Goal: Use online tool/utility: Utilize a website feature to perform a specific function

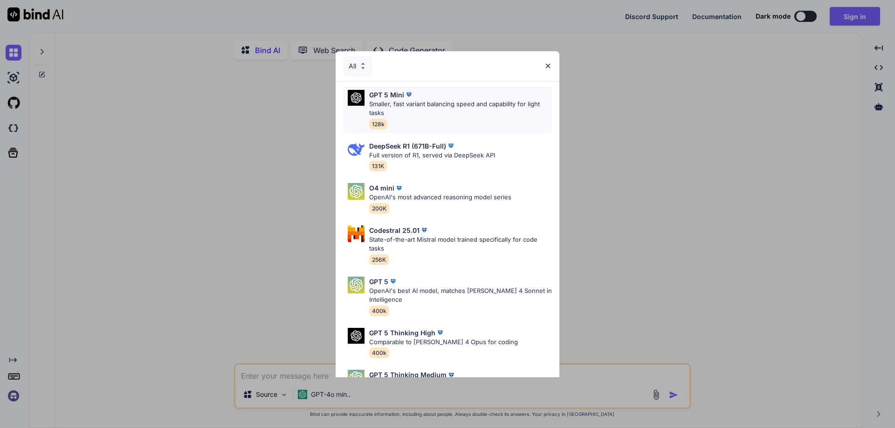
click at [412, 130] on div "GPT 5 Mini Smaller, fast variant balancing speed and capability for light tasks…" at bounding box center [447, 109] width 209 height 47
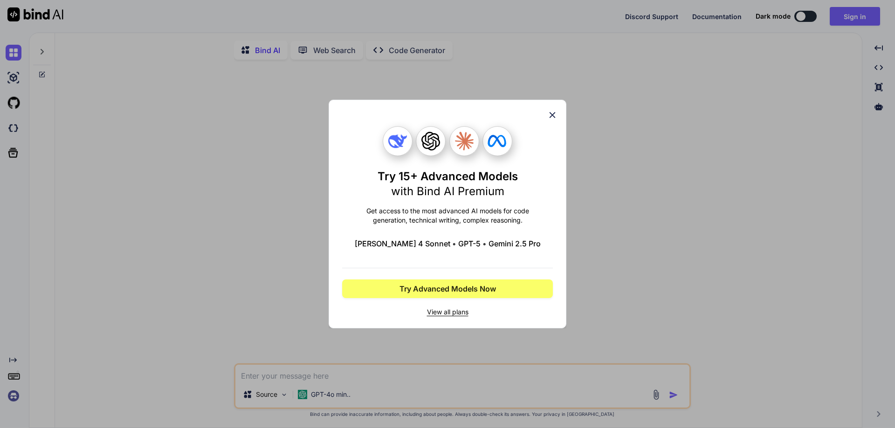
click at [553, 112] on icon at bounding box center [552, 115] width 10 height 10
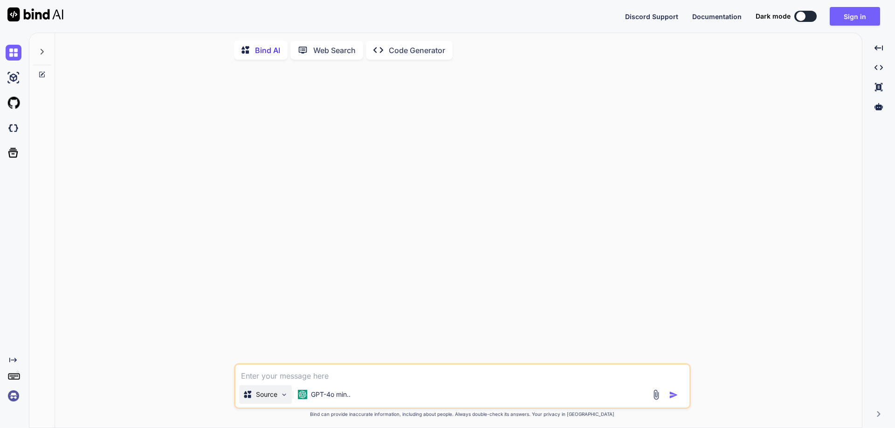
click at [283, 404] on div "Source" at bounding box center [265, 395] width 53 height 19
type textarea "x"
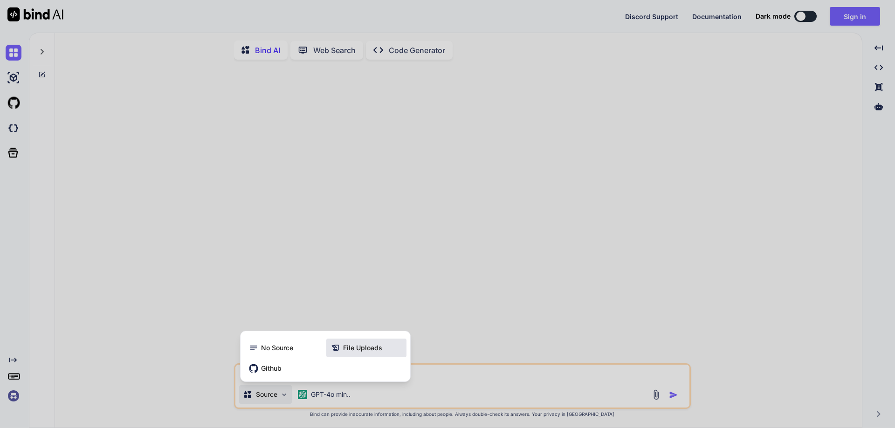
click at [358, 350] on span "File Uploads" at bounding box center [362, 348] width 39 height 9
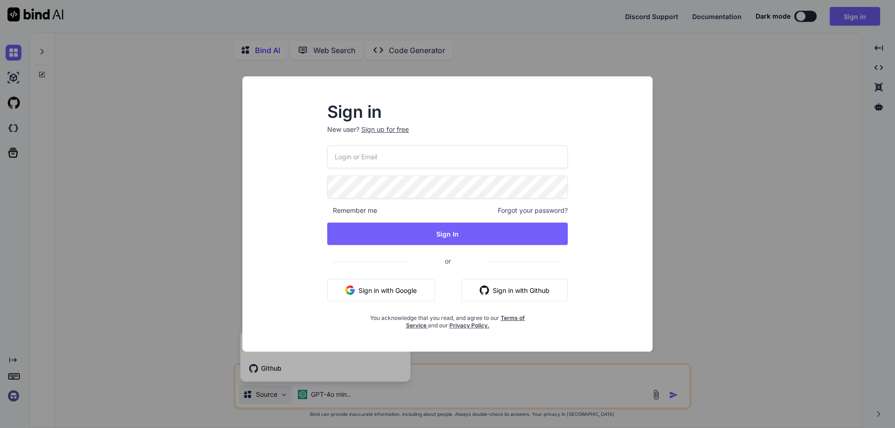
click at [182, 344] on div "Sign in New user? Sign up for free Remember me Forgot your password? Sign In or…" at bounding box center [447, 214] width 895 height 428
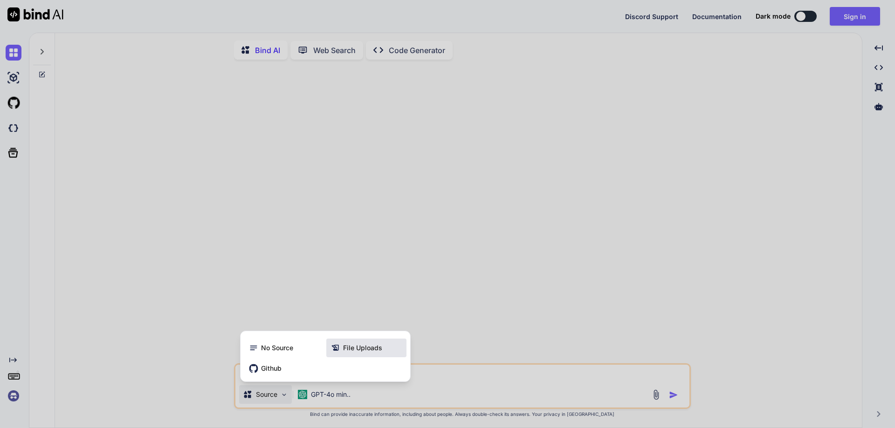
click at [354, 353] on span "File Uploads" at bounding box center [362, 348] width 39 height 9
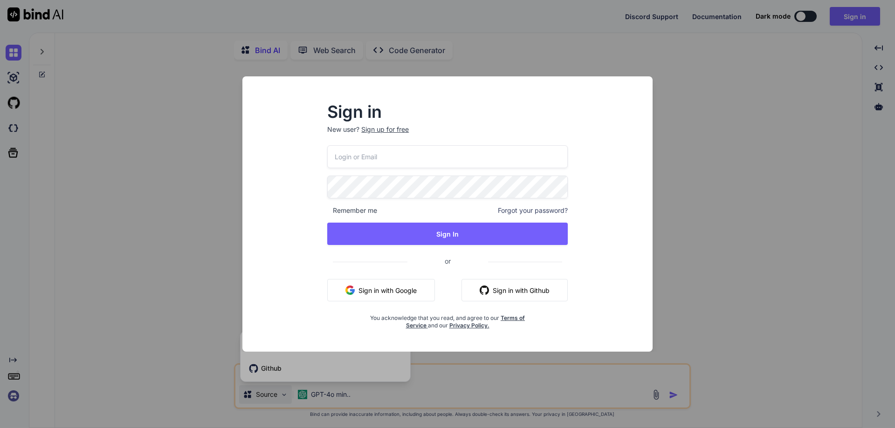
click at [382, 290] on button "Sign in with Google" at bounding box center [381, 290] width 108 height 22
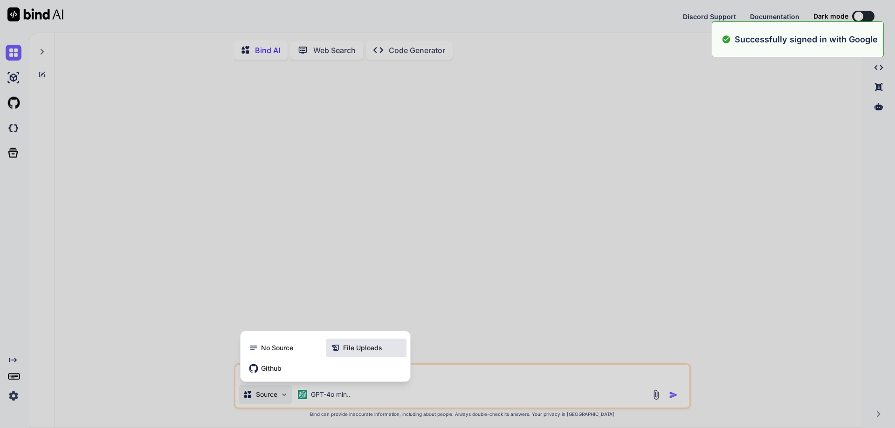
click at [357, 353] on span "File Uploads" at bounding box center [362, 348] width 39 height 9
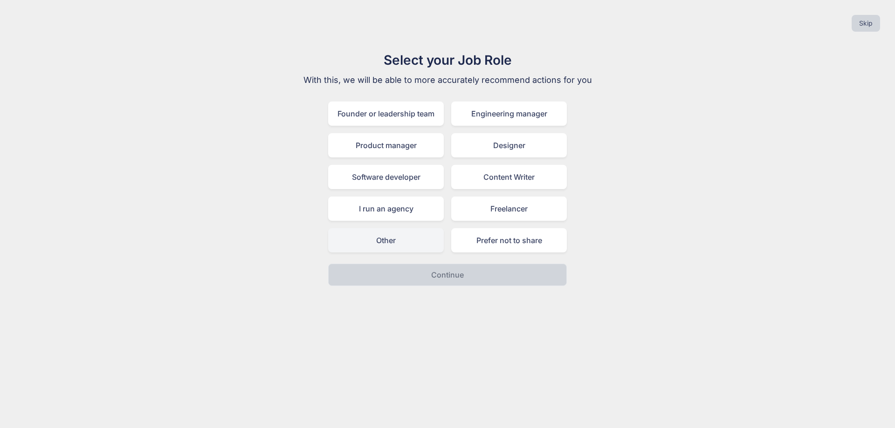
click at [402, 241] on div "Other" at bounding box center [386, 240] width 116 height 24
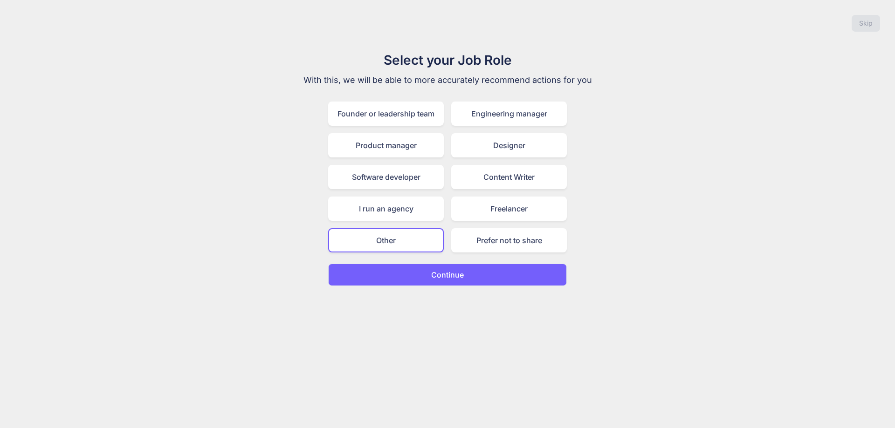
click at [452, 281] on button "Continue" at bounding box center [447, 275] width 239 height 22
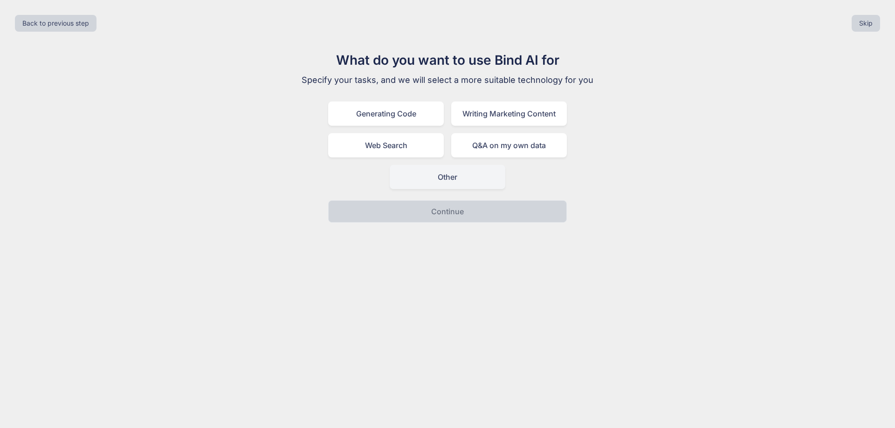
click at [450, 174] on div "Other" at bounding box center [448, 177] width 116 height 24
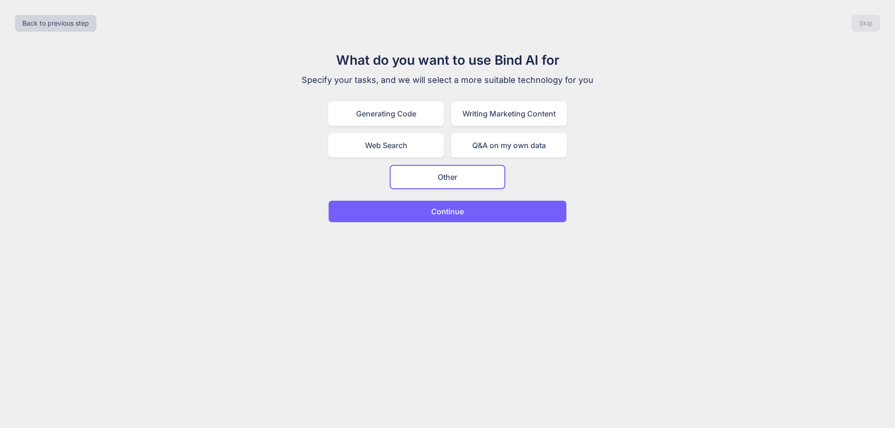
click at [454, 218] on button "Continue" at bounding box center [447, 211] width 239 height 22
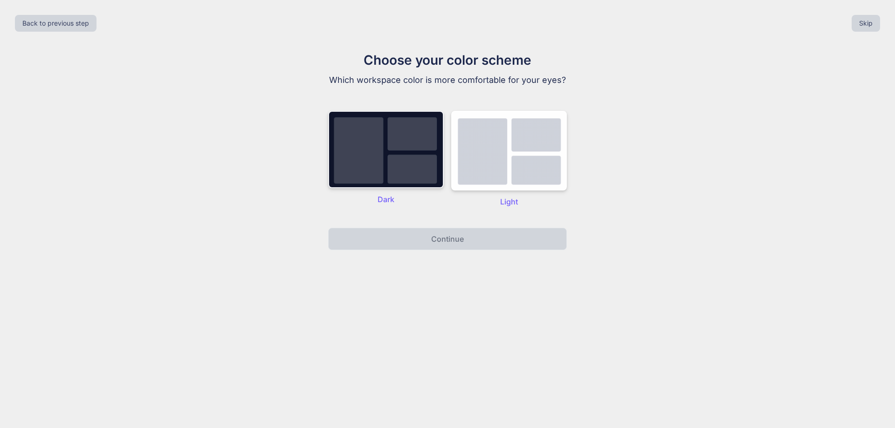
click at [385, 166] on img at bounding box center [386, 149] width 116 height 77
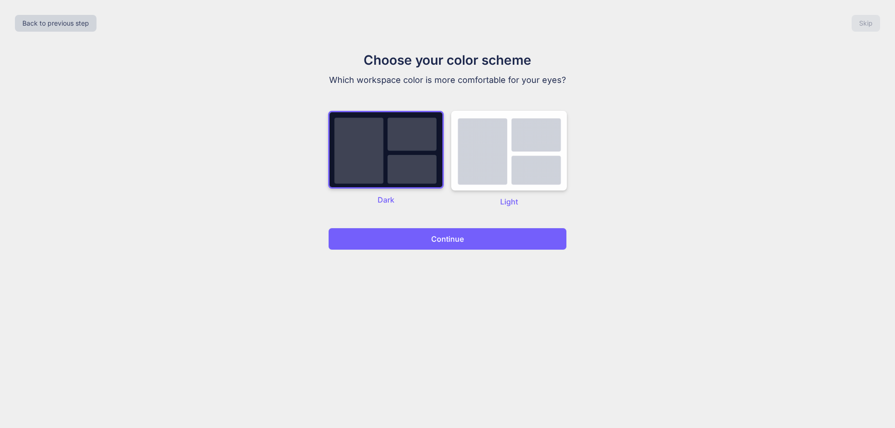
click at [449, 241] on p "Continue" at bounding box center [447, 239] width 33 height 11
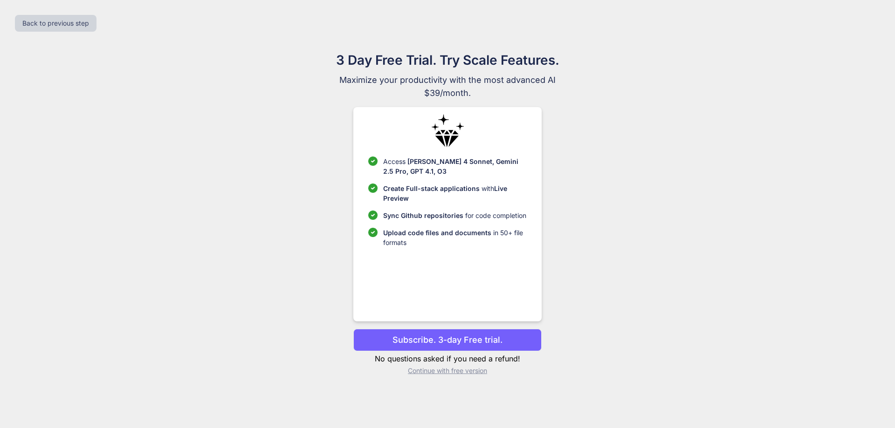
click at [425, 373] on p "Continue with free version" at bounding box center [447, 370] width 188 height 9
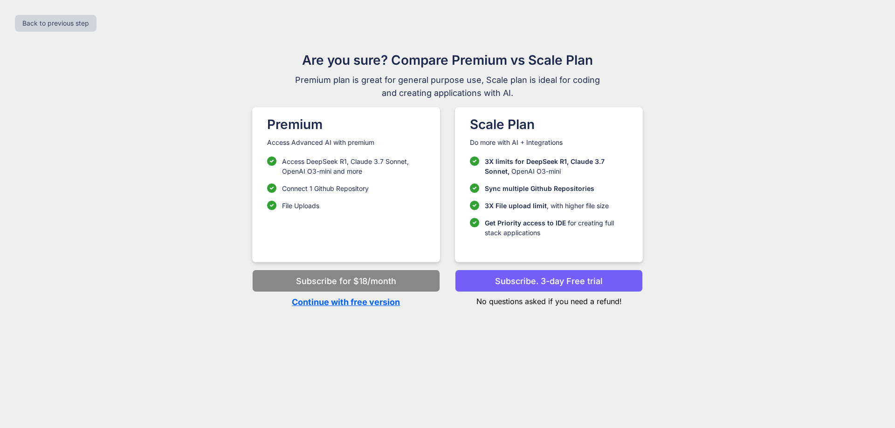
click at [378, 305] on p "Continue with free version" at bounding box center [346, 302] width 188 height 13
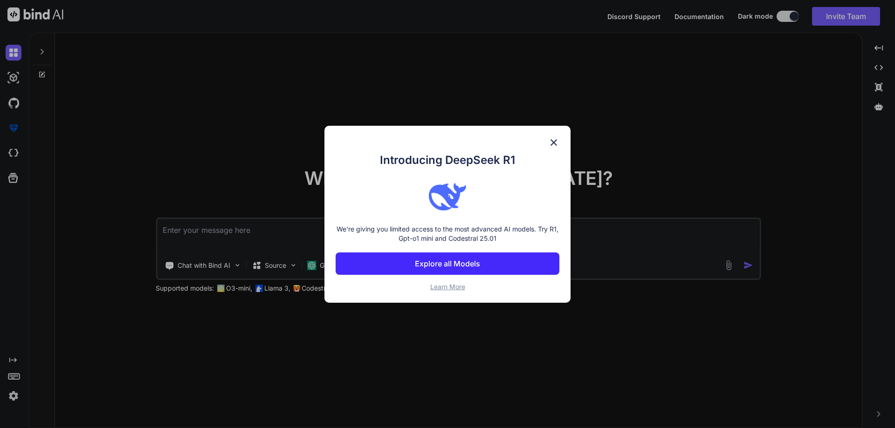
click at [550, 145] on img at bounding box center [553, 142] width 11 height 11
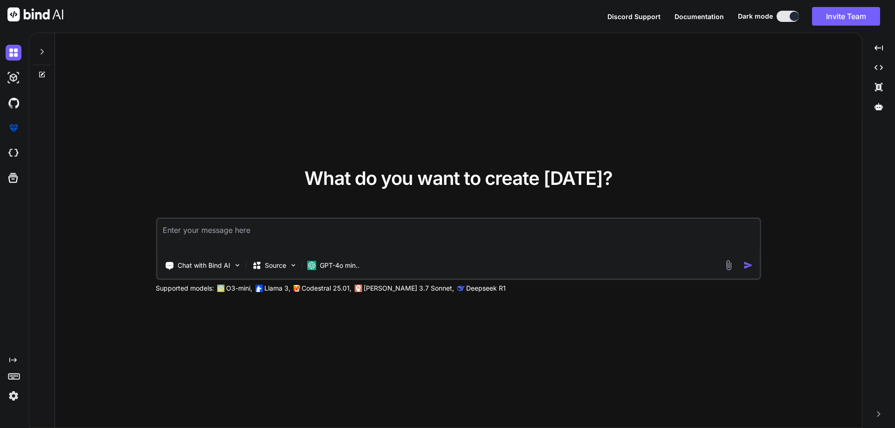
click at [322, 235] on textarea at bounding box center [458, 236] width 603 height 34
click at [730, 267] on img at bounding box center [729, 265] width 11 height 11
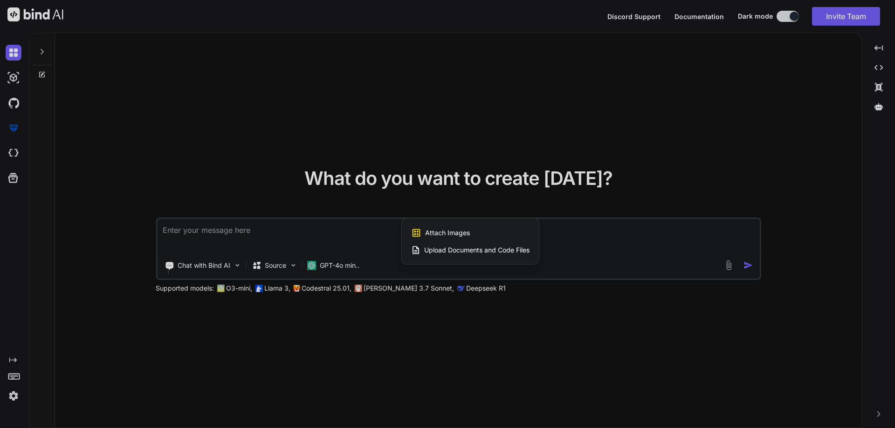
click at [467, 251] on span "Upload Documents and Code Files" at bounding box center [476, 250] width 105 height 9
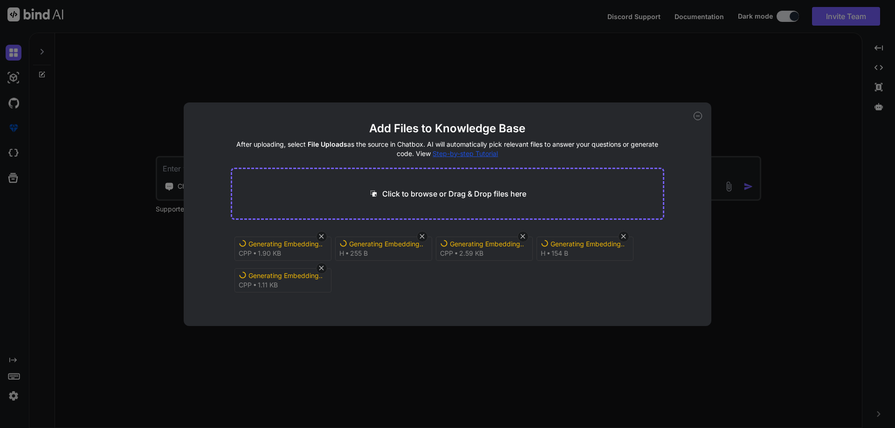
scroll to position [4, 0]
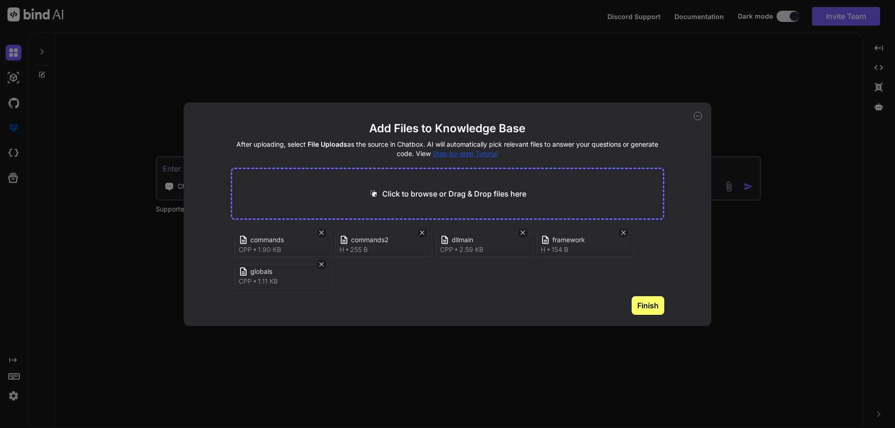
click at [379, 279] on div "commands cpp 1.90 KB commands2 h 255 B dllmain cpp 2.59 KB framework h 154 B gl…" at bounding box center [448, 262] width 434 height 67
click at [366, 284] on div "commands cpp 1.90 KB commands2 h 255 B dllmain cpp 2.59 KB framework h 154 B gl…" at bounding box center [448, 262] width 434 height 67
click at [421, 234] on icon at bounding box center [422, 233] width 8 height 8
click at [322, 237] on icon at bounding box center [321, 237] width 5 height 5
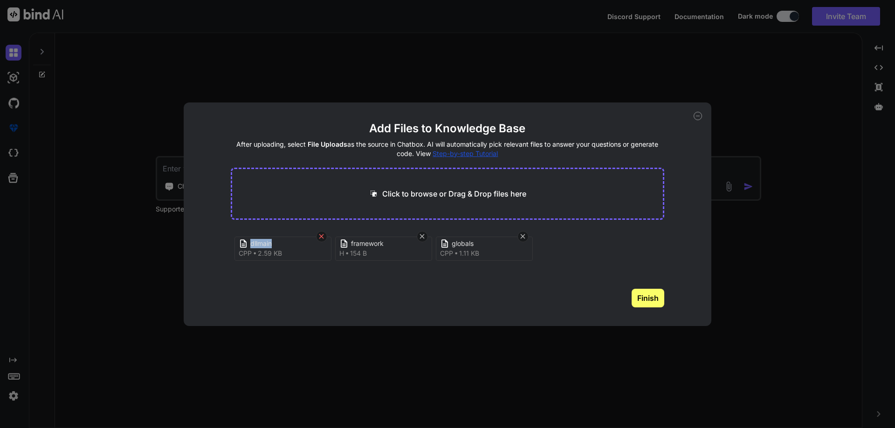
click at [322, 237] on icon at bounding box center [321, 237] width 5 height 5
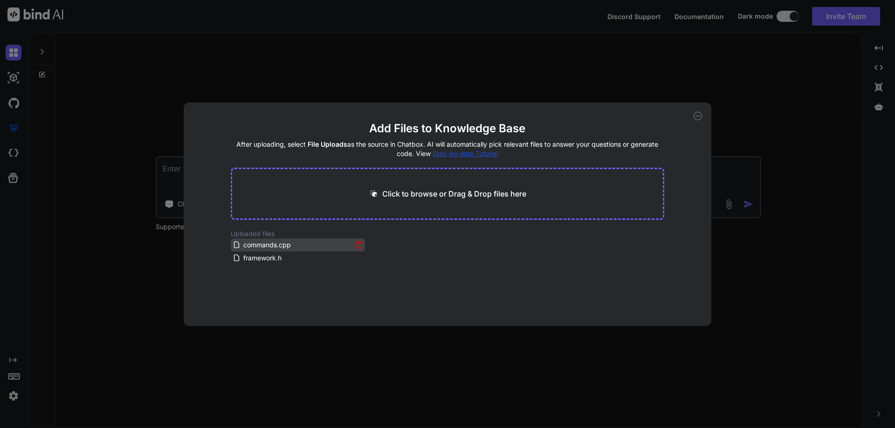
click at [358, 247] on icon at bounding box center [359, 245] width 8 height 8
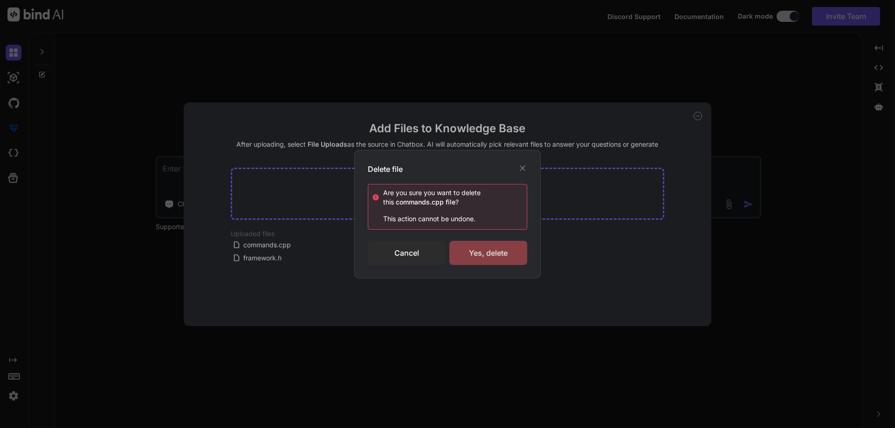
click at [491, 259] on div "Yes, delete" at bounding box center [488, 253] width 78 height 24
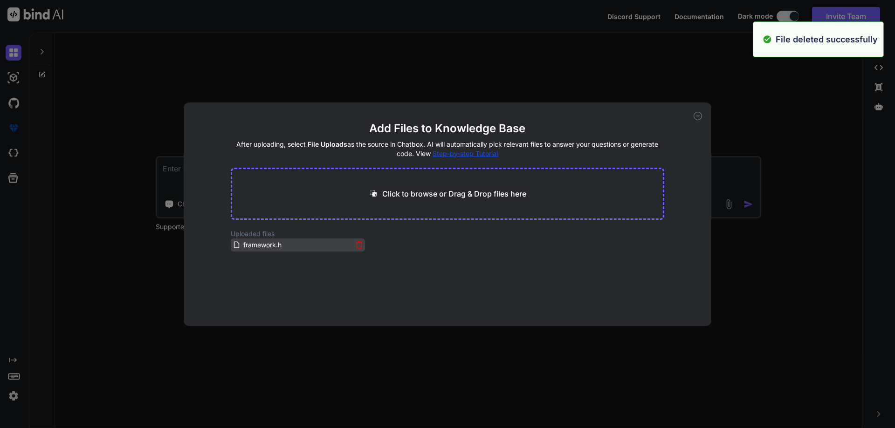
click at [355, 246] on icon at bounding box center [359, 245] width 8 height 8
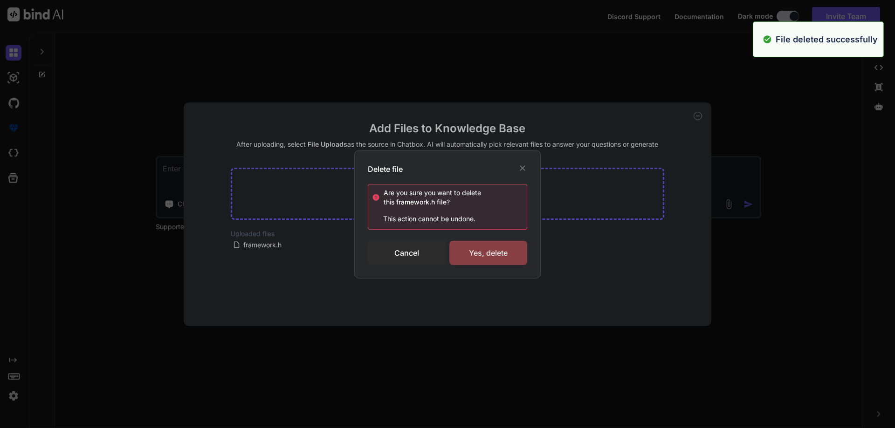
click at [497, 252] on div "Yes, delete" at bounding box center [488, 253] width 78 height 24
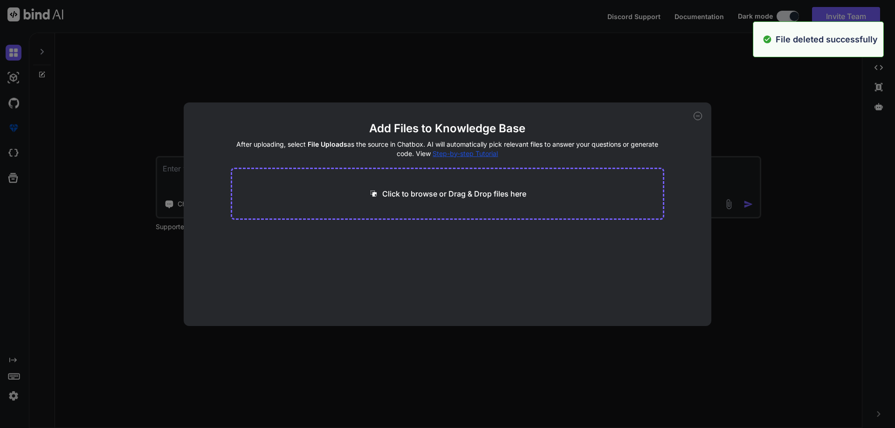
click at [697, 116] on icon at bounding box center [698, 116] width 3 height 0
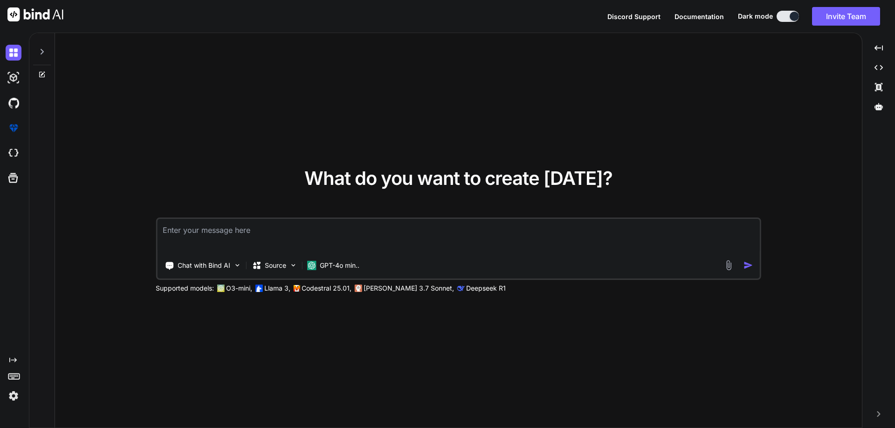
click at [727, 265] on img at bounding box center [729, 265] width 11 height 11
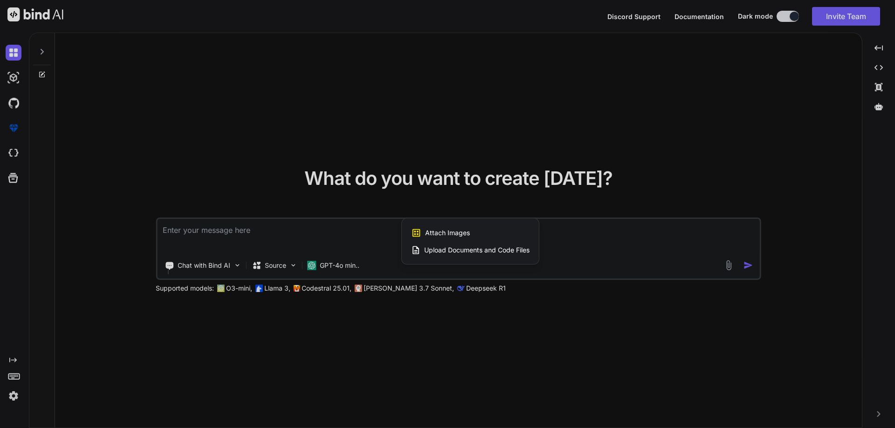
click at [447, 251] on span "Upload Documents and Code Files" at bounding box center [476, 250] width 105 height 9
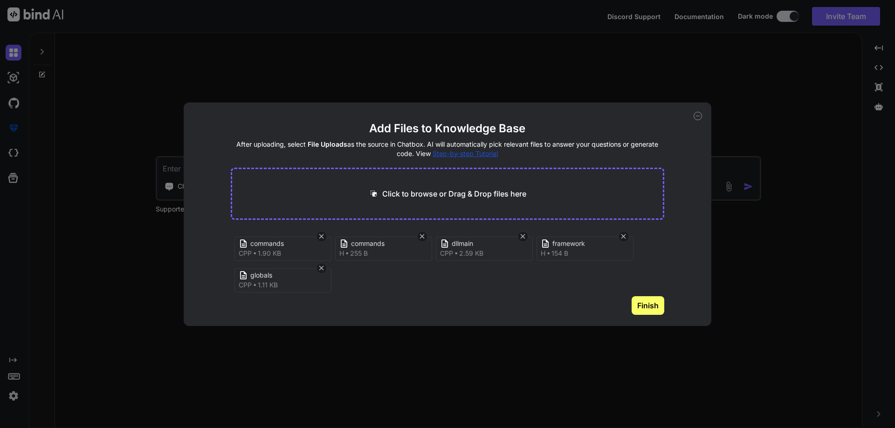
click at [647, 307] on button "Finish" at bounding box center [648, 306] width 33 height 19
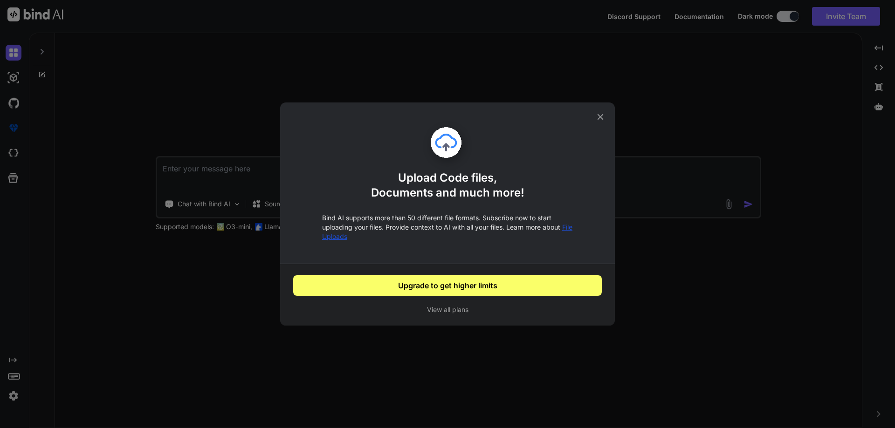
click at [599, 118] on icon at bounding box center [600, 117] width 6 height 6
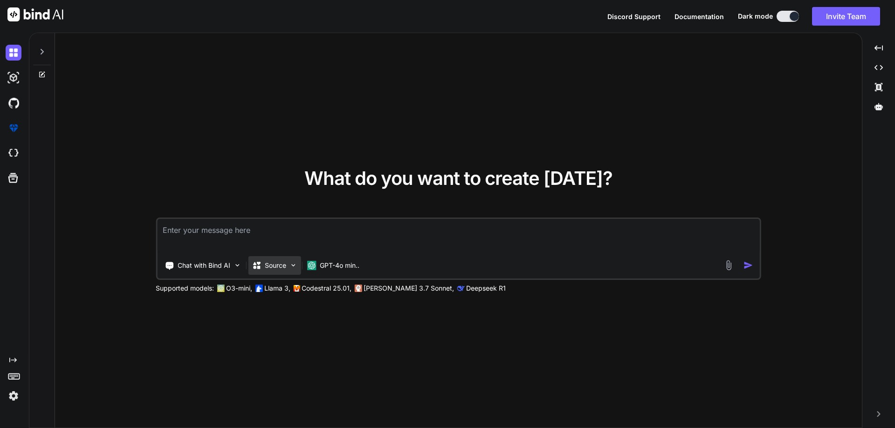
click at [277, 263] on p "Source" at bounding box center [275, 265] width 21 height 9
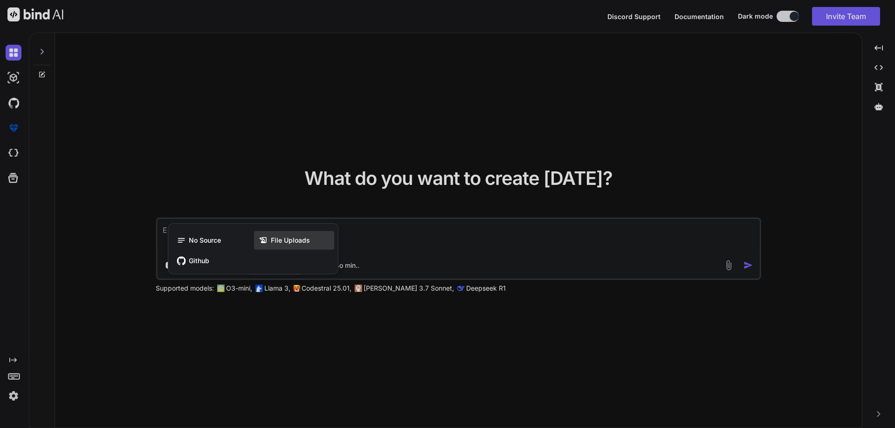
click at [288, 239] on span "File Uploads" at bounding box center [290, 240] width 39 height 9
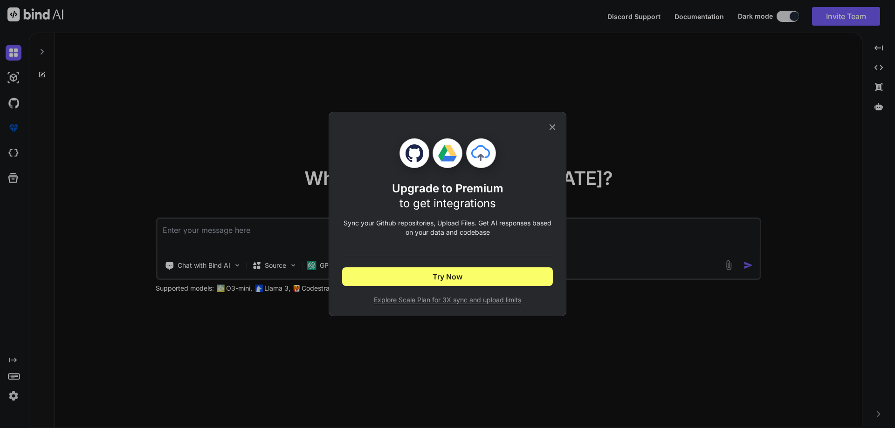
click at [552, 124] on icon at bounding box center [552, 127] width 10 height 10
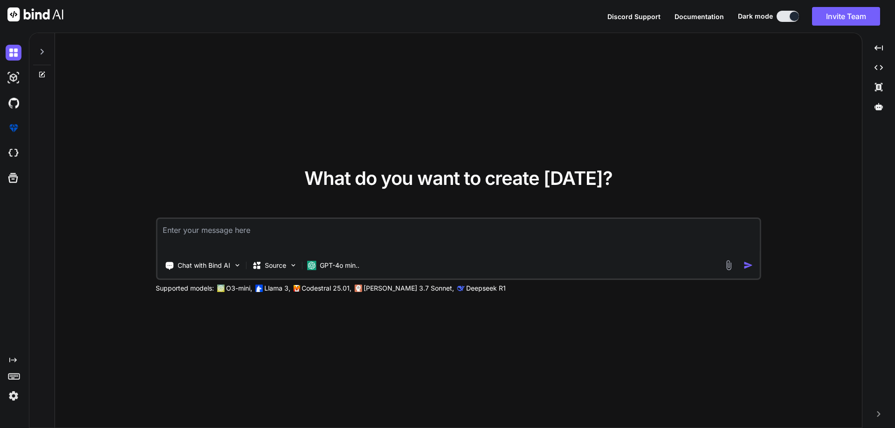
click at [728, 267] on img at bounding box center [729, 265] width 11 height 11
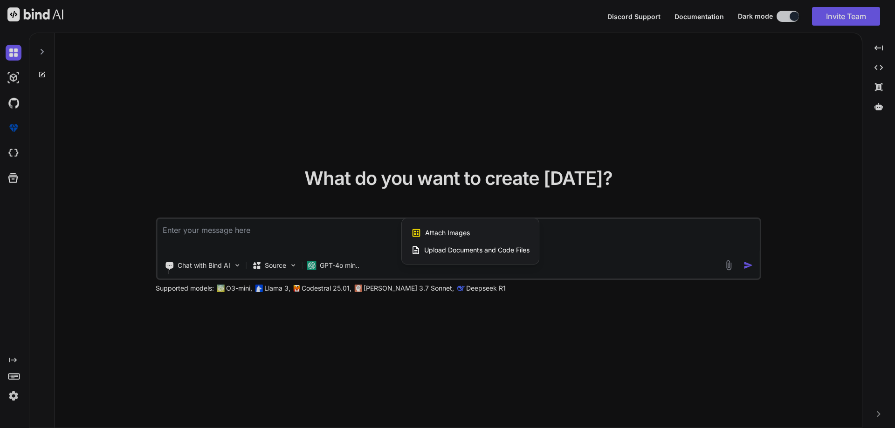
click at [464, 253] on span "Upload Documents and Code Files" at bounding box center [476, 250] width 105 height 9
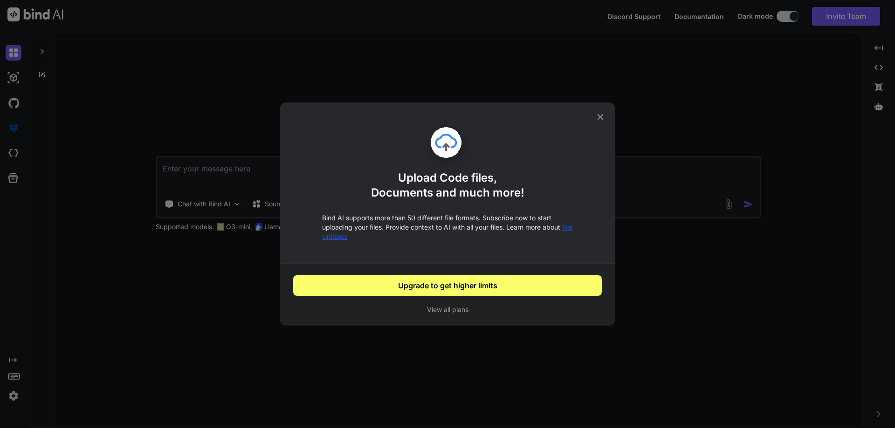
click at [597, 116] on icon at bounding box center [600, 117] width 10 height 10
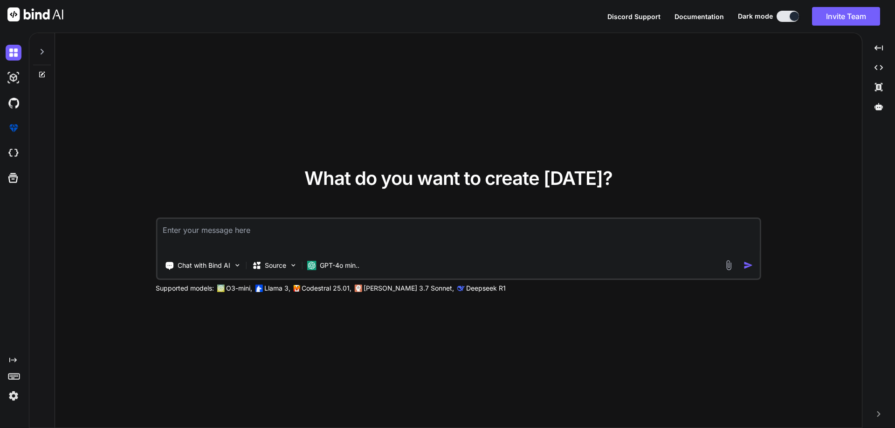
click at [42, 51] on icon at bounding box center [42, 52] width 3 height 6
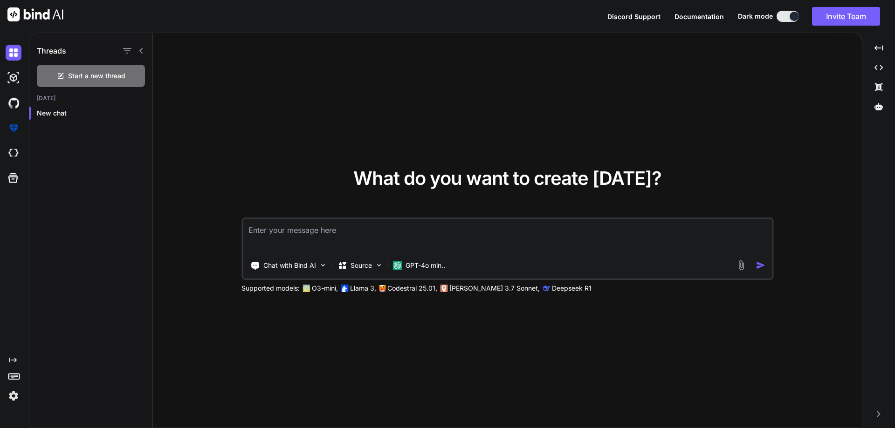
click at [43, 51] on h1 "Threads" at bounding box center [51, 50] width 29 height 11
click at [14, 77] on img at bounding box center [14, 78] width 16 height 16
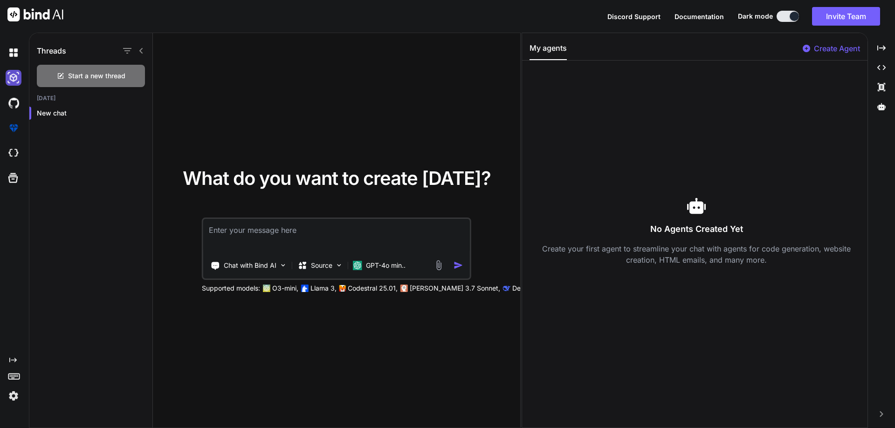
click at [14, 77] on img at bounding box center [14, 78] width 16 height 16
click at [15, 153] on img at bounding box center [14, 153] width 16 height 16
drag, startPoint x: 281, startPoint y: 353, endPoint x: 275, endPoint y: 309, distance: 44.7
click at [281, 352] on div "What do you want to create today? Chat with Bind AI Source GPT-4o min.. Support…" at bounding box center [336, 231] width 367 height 396
click at [319, 269] on p "Source" at bounding box center [321, 265] width 21 height 9
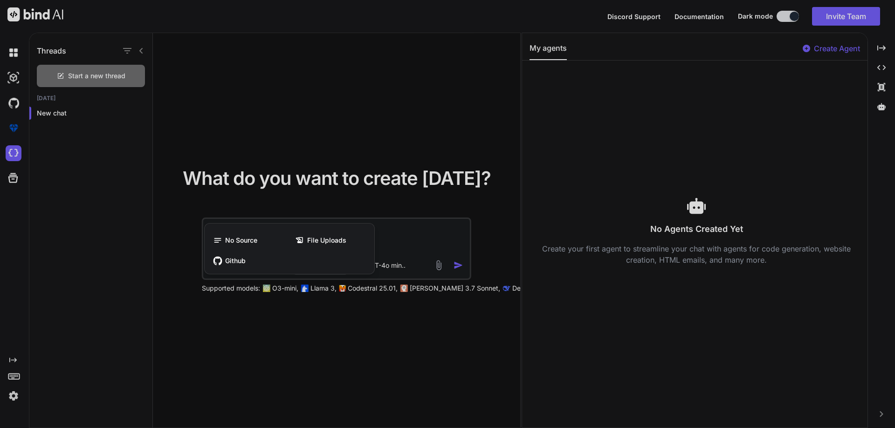
click at [285, 366] on div at bounding box center [447, 214] width 895 height 428
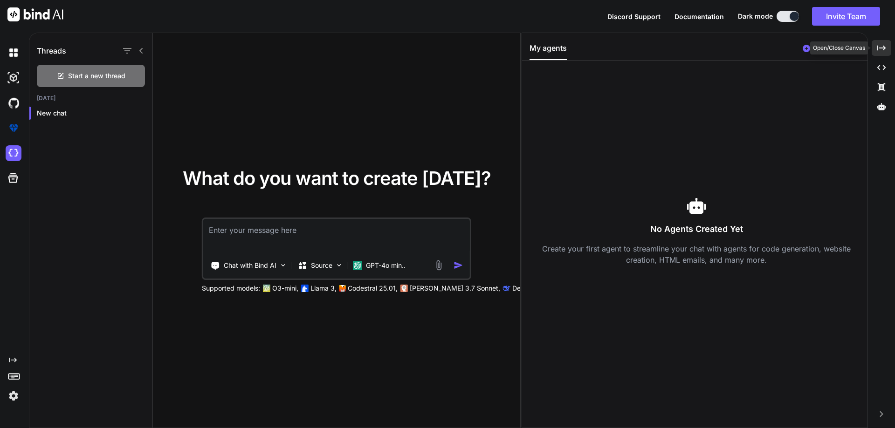
click at [882, 52] on div "Created with Pixso." at bounding box center [882, 48] width 20 height 16
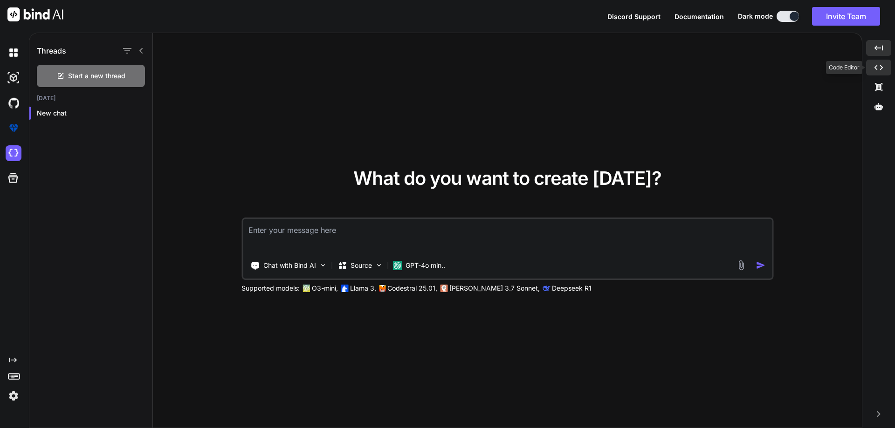
click at [879, 71] on icon "Created with Pixso." at bounding box center [879, 67] width 8 height 8
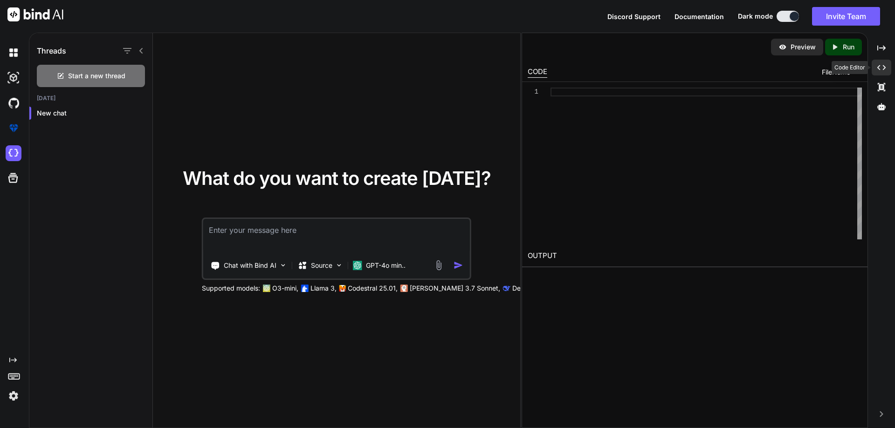
click at [879, 71] on icon "Created with Pixso." at bounding box center [881, 67] width 8 height 8
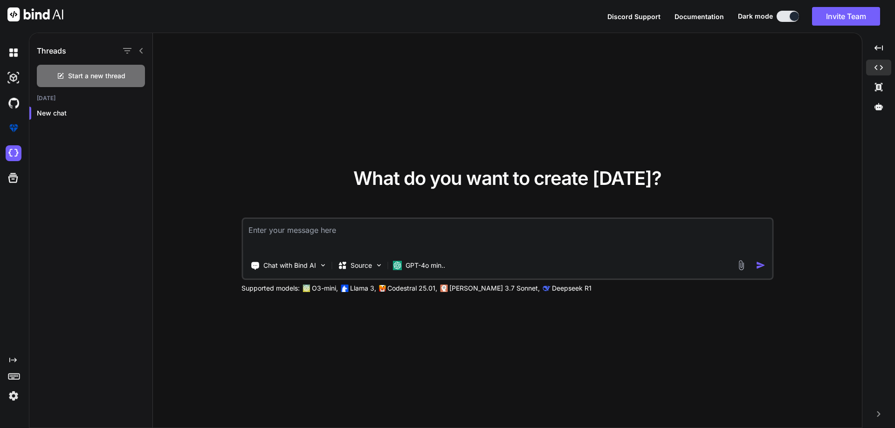
click at [21, 400] on img at bounding box center [14, 396] width 16 height 16
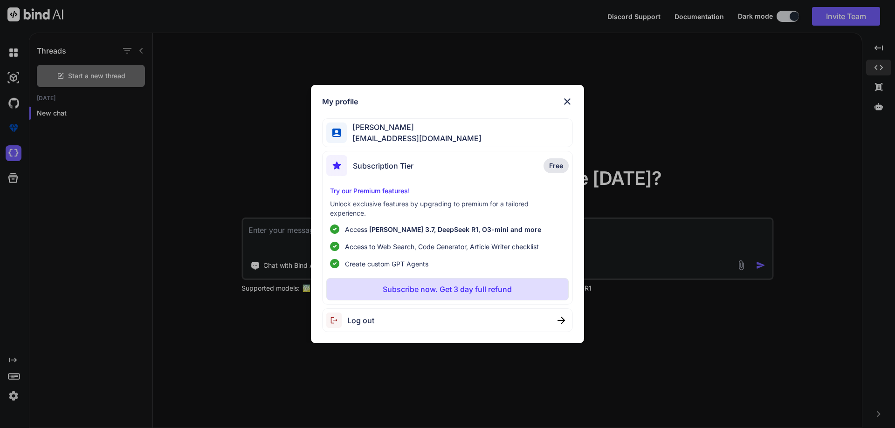
click at [566, 103] on img at bounding box center [567, 101] width 11 height 11
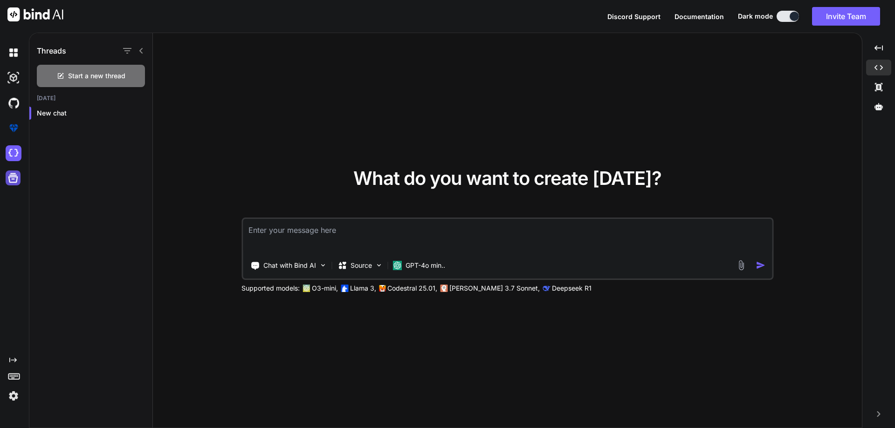
click at [10, 181] on icon at bounding box center [13, 178] width 13 height 13
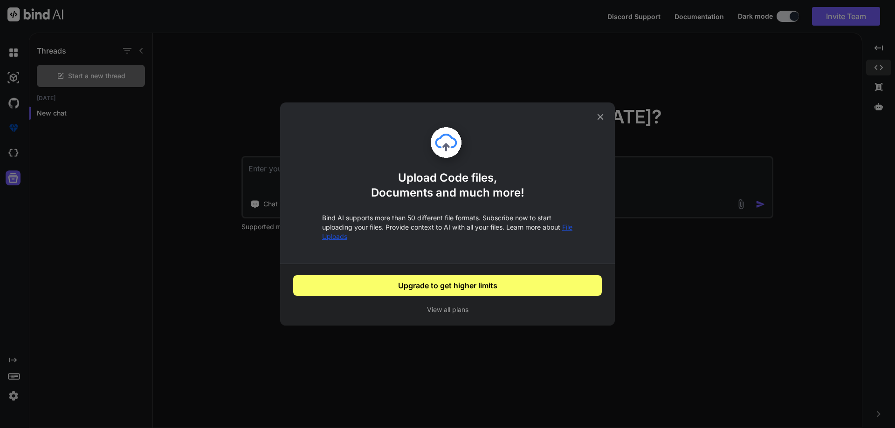
click at [599, 112] on icon at bounding box center [600, 117] width 10 height 10
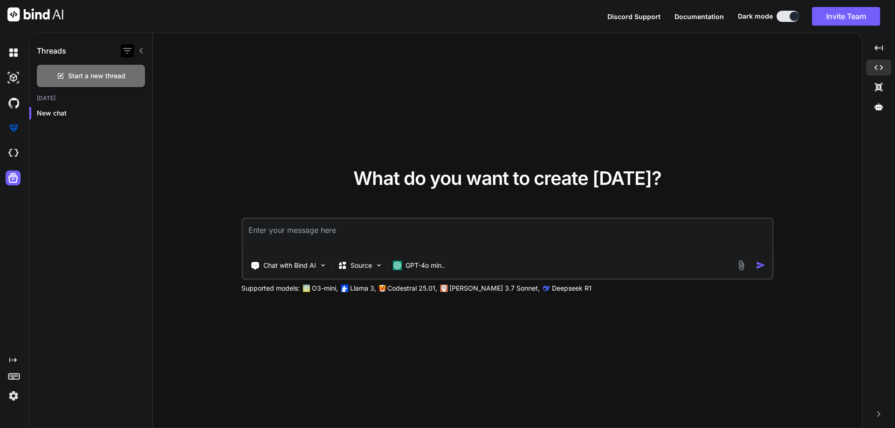
click at [127, 52] on icon "button" at bounding box center [127, 50] width 11 height 11
click at [129, 54] on icon "button" at bounding box center [127, 50] width 11 height 11
click at [18, 100] on img at bounding box center [14, 103] width 16 height 16
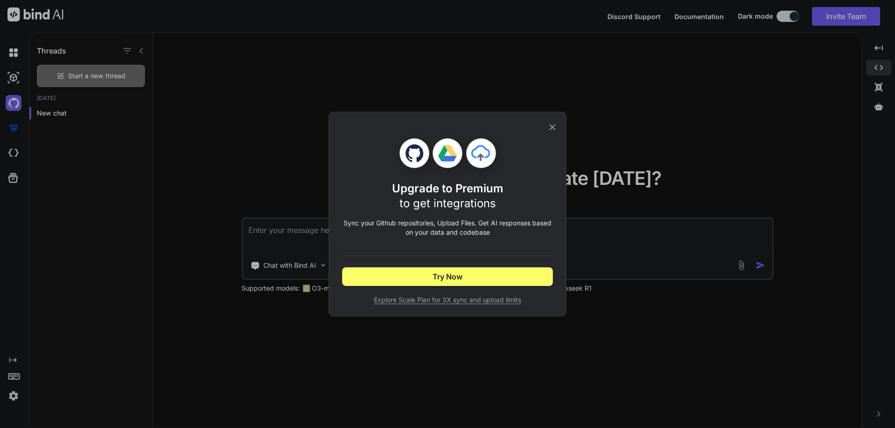
click at [553, 125] on icon at bounding box center [552, 127] width 10 height 10
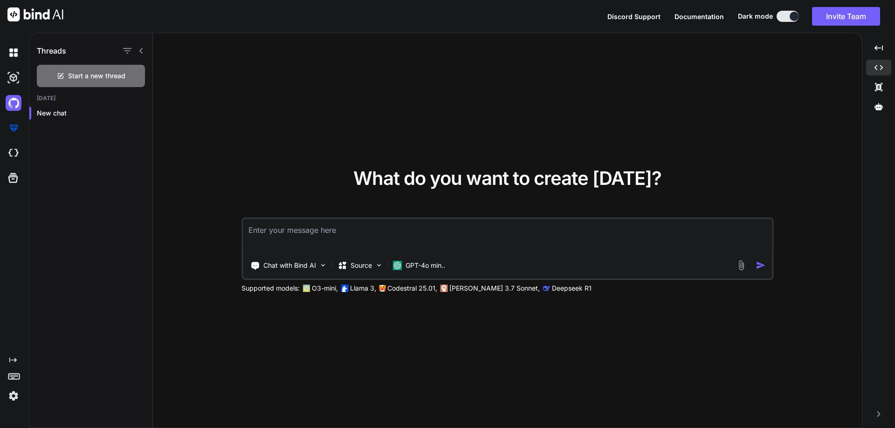
click at [698, 17] on span "Documentation" at bounding box center [699, 17] width 49 height 8
click at [878, 415] on icon "Created with Pixso." at bounding box center [879, 415] width 6 height 6
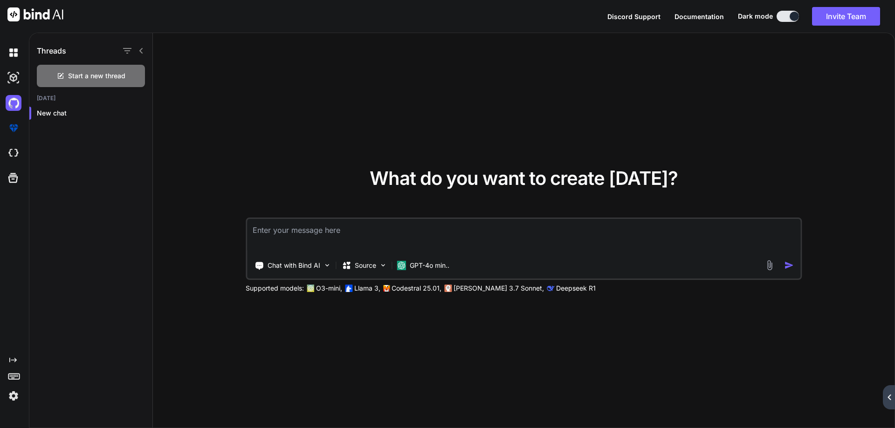
click at [885, 401] on div "Created with Pixso." at bounding box center [889, 398] width 12 height 24
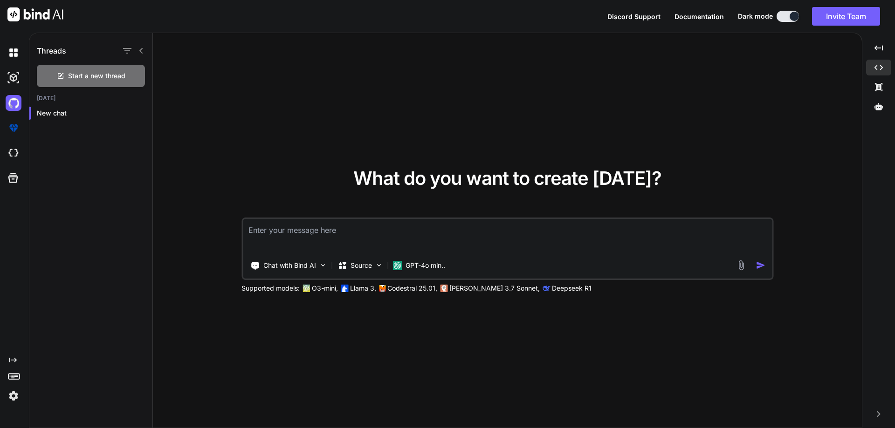
click at [14, 394] on img at bounding box center [14, 396] width 16 height 16
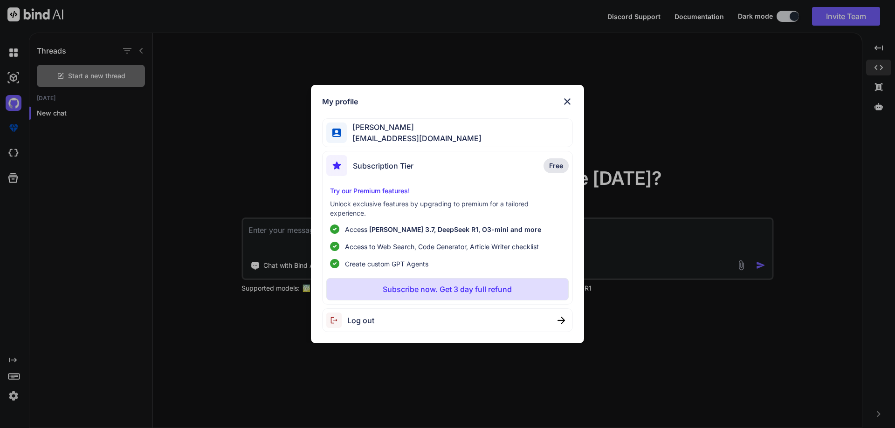
click at [566, 98] on img at bounding box center [567, 101] width 11 height 11
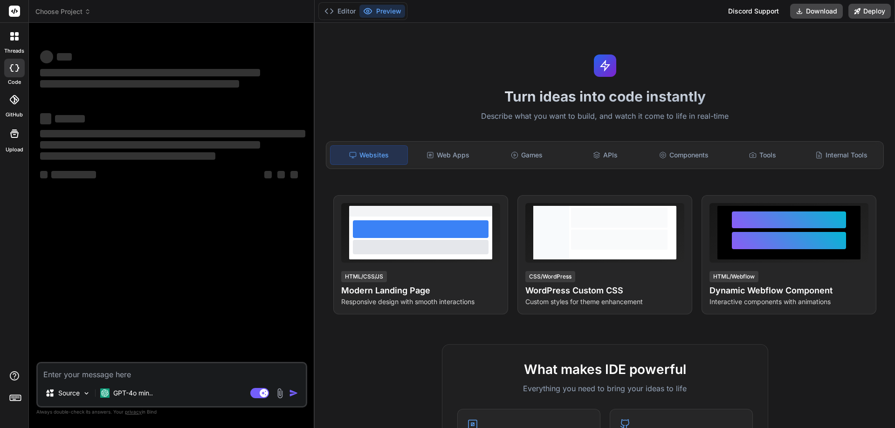
type textarea "x"
